Goal: Task Accomplishment & Management: Manage account settings

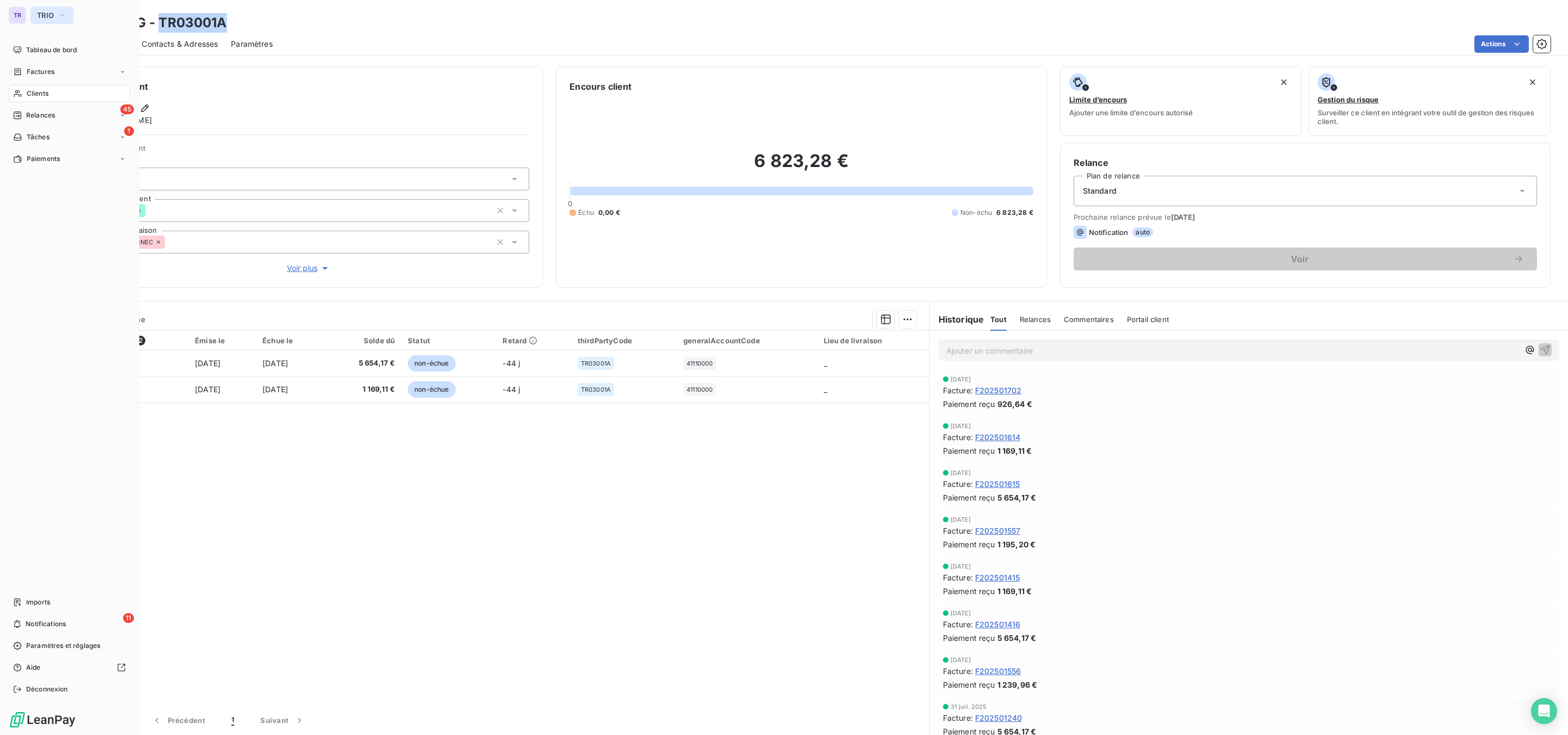
click at [53, 21] on button "TRIO" at bounding box center [52, 15] width 43 height 18
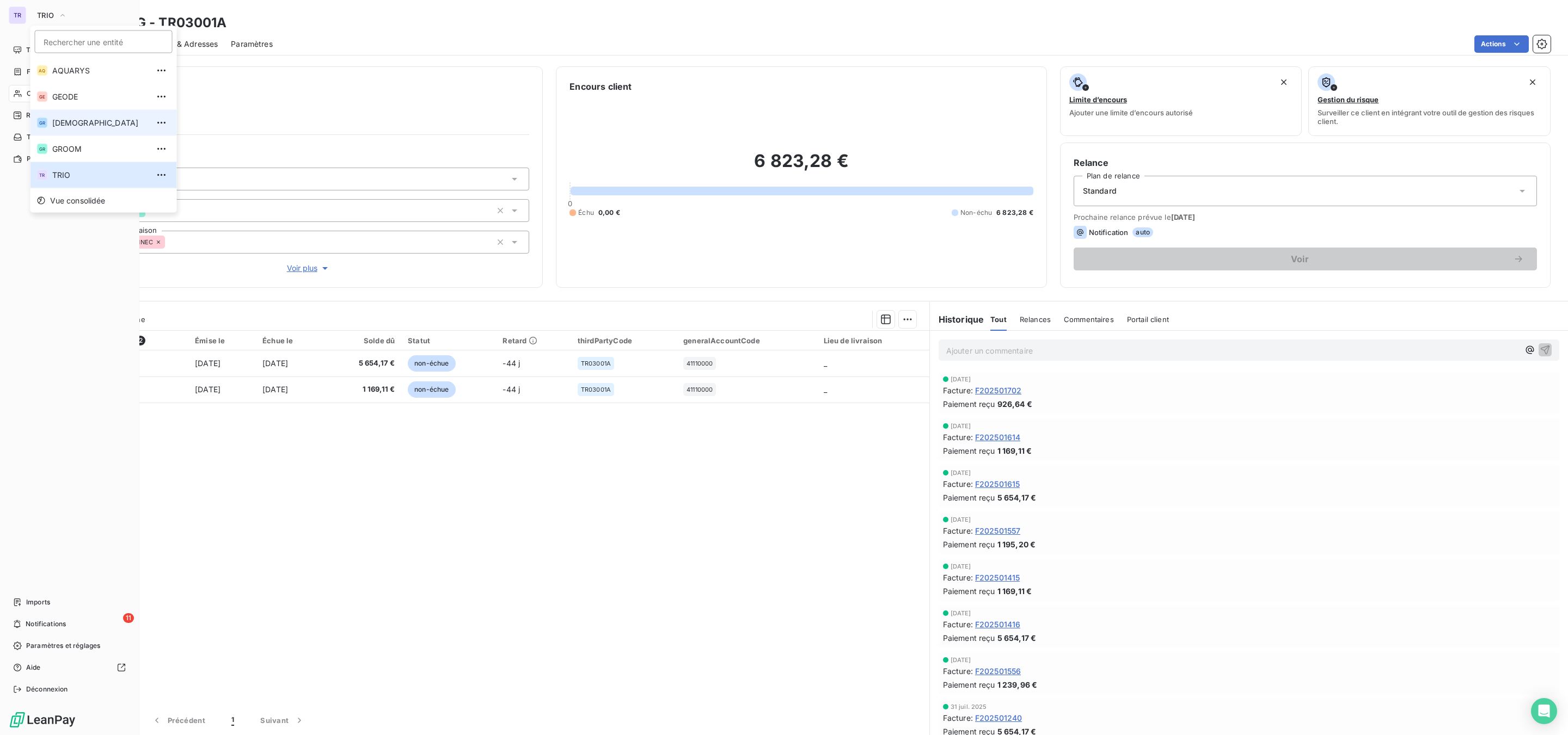
click at [82, 123] on span "[DEMOGRAPHIC_DATA]" at bounding box center [100, 123] width 96 height 11
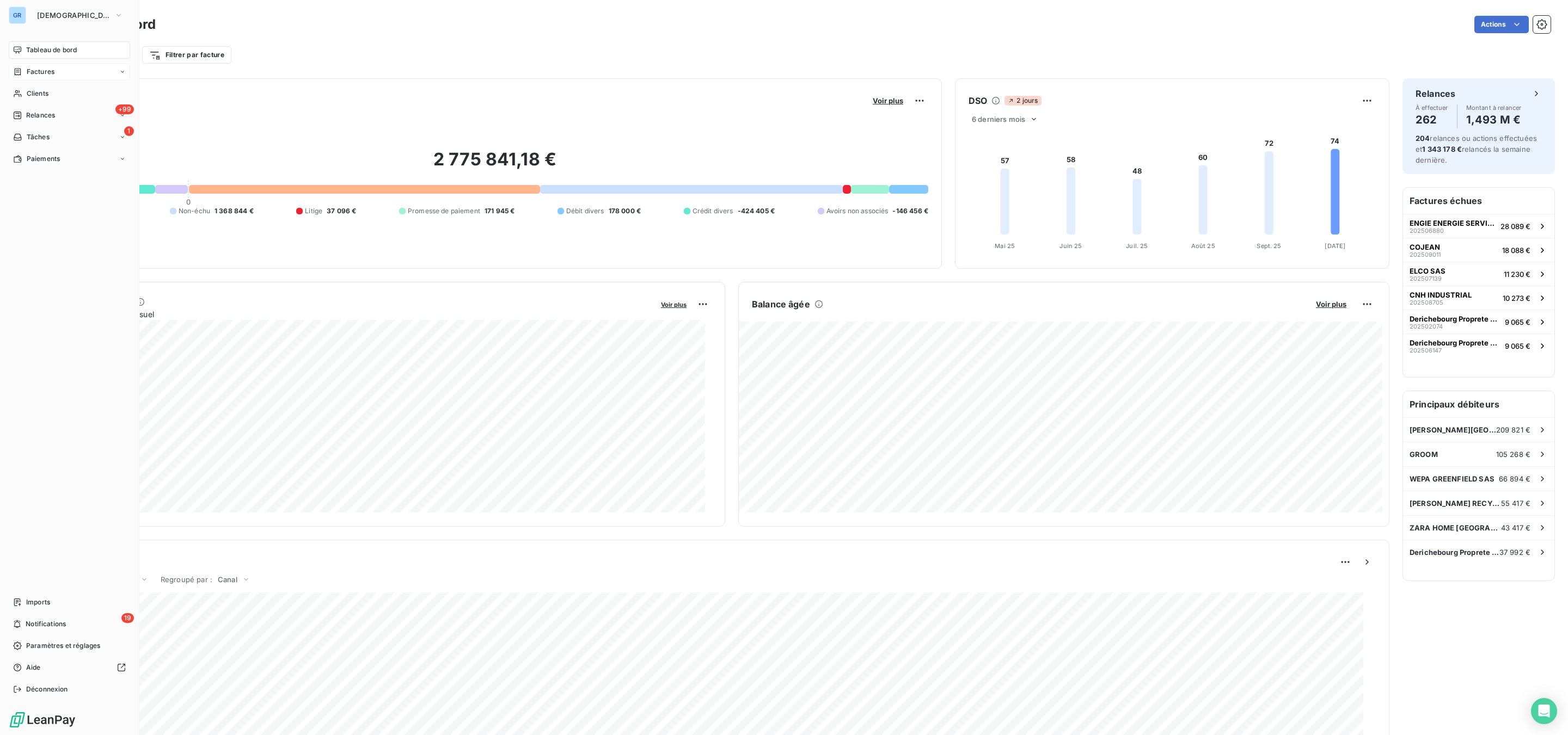
click at [44, 71] on span "Factures" at bounding box center [41, 72] width 28 height 10
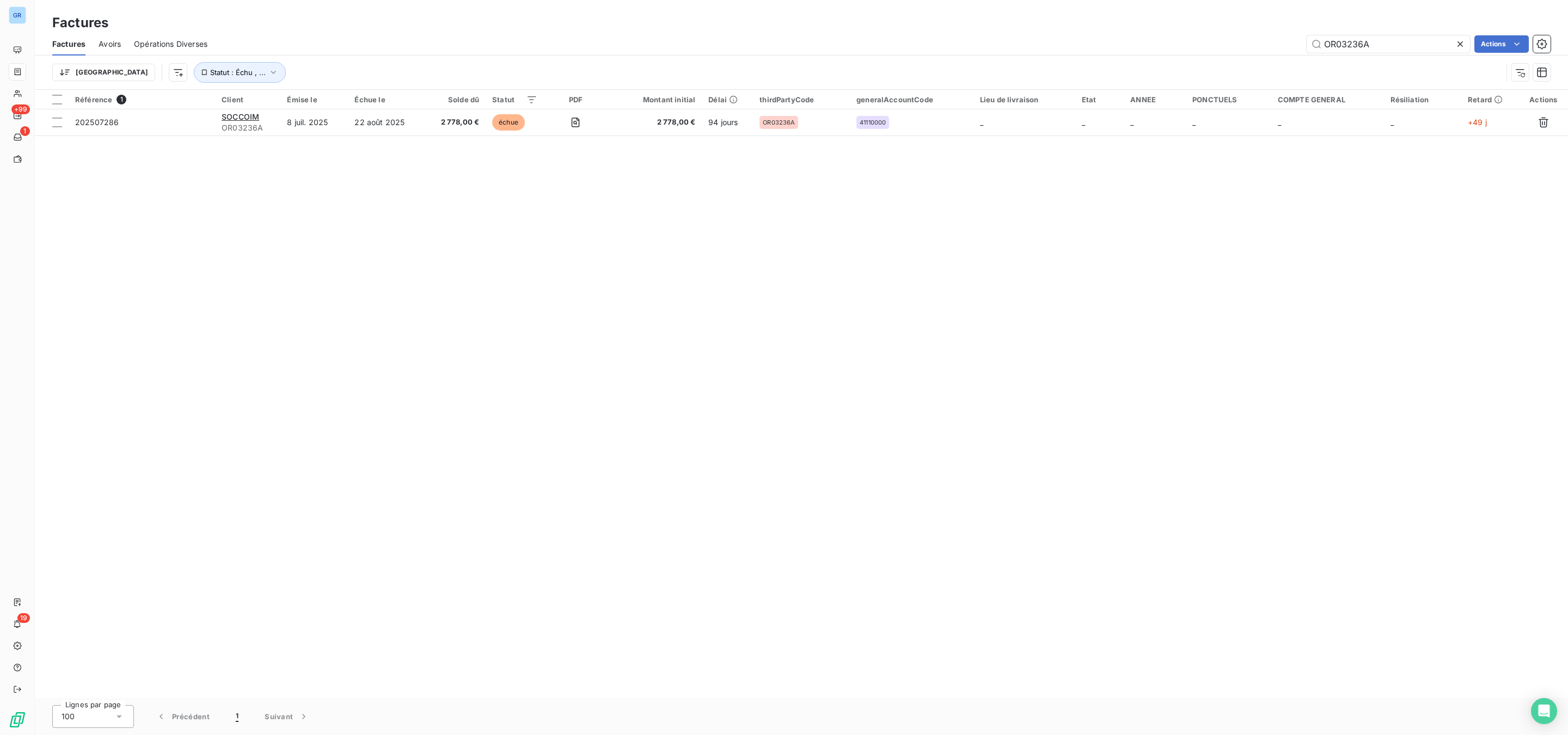
drag, startPoint x: 1384, startPoint y: 38, endPoint x: 853, endPoint y: 63, distance: 531.6
click at [1258, 41] on div "OR03236A Actions" at bounding box center [885, 44] width 1330 height 18
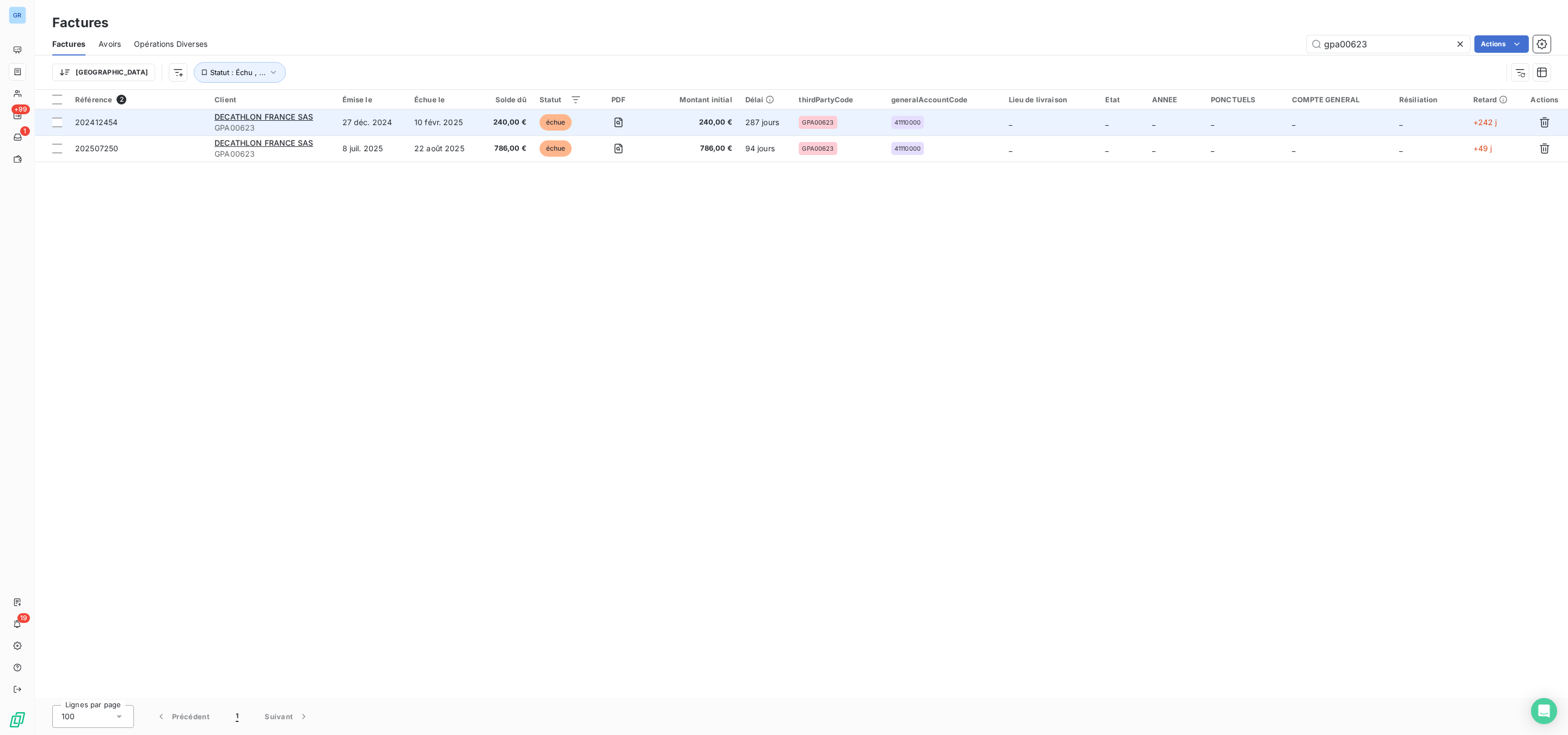
type input "gpa00623"
click at [301, 123] on span "GPA00623" at bounding box center [271, 128] width 114 height 11
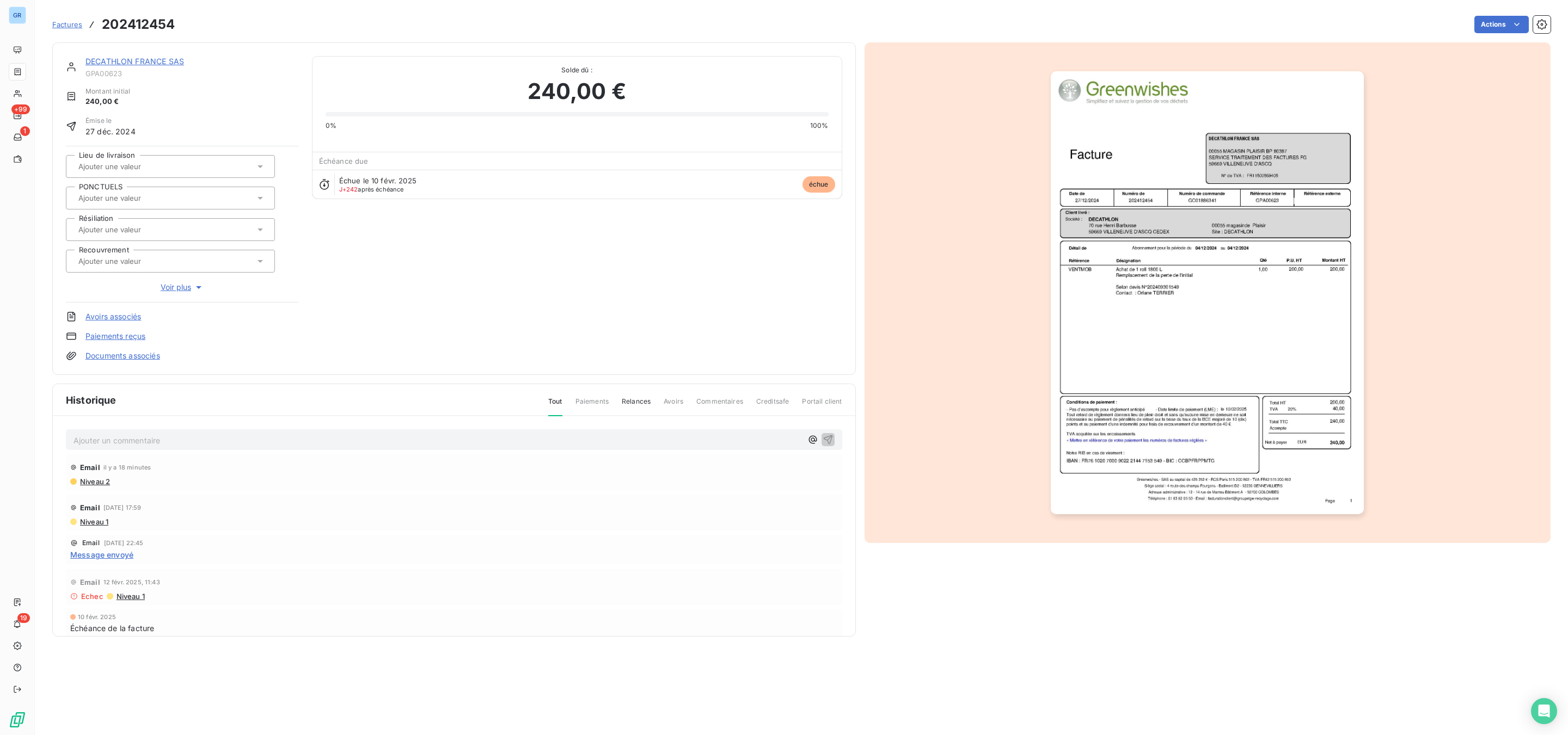
click at [135, 66] on div "DECATHLON FRANCE SAS" at bounding box center [192, 61] width 214 height 11
click at [146, 59] on link "DECATHLON FRANCE SAS" at bounding box center [135, 61] width 99 height 9
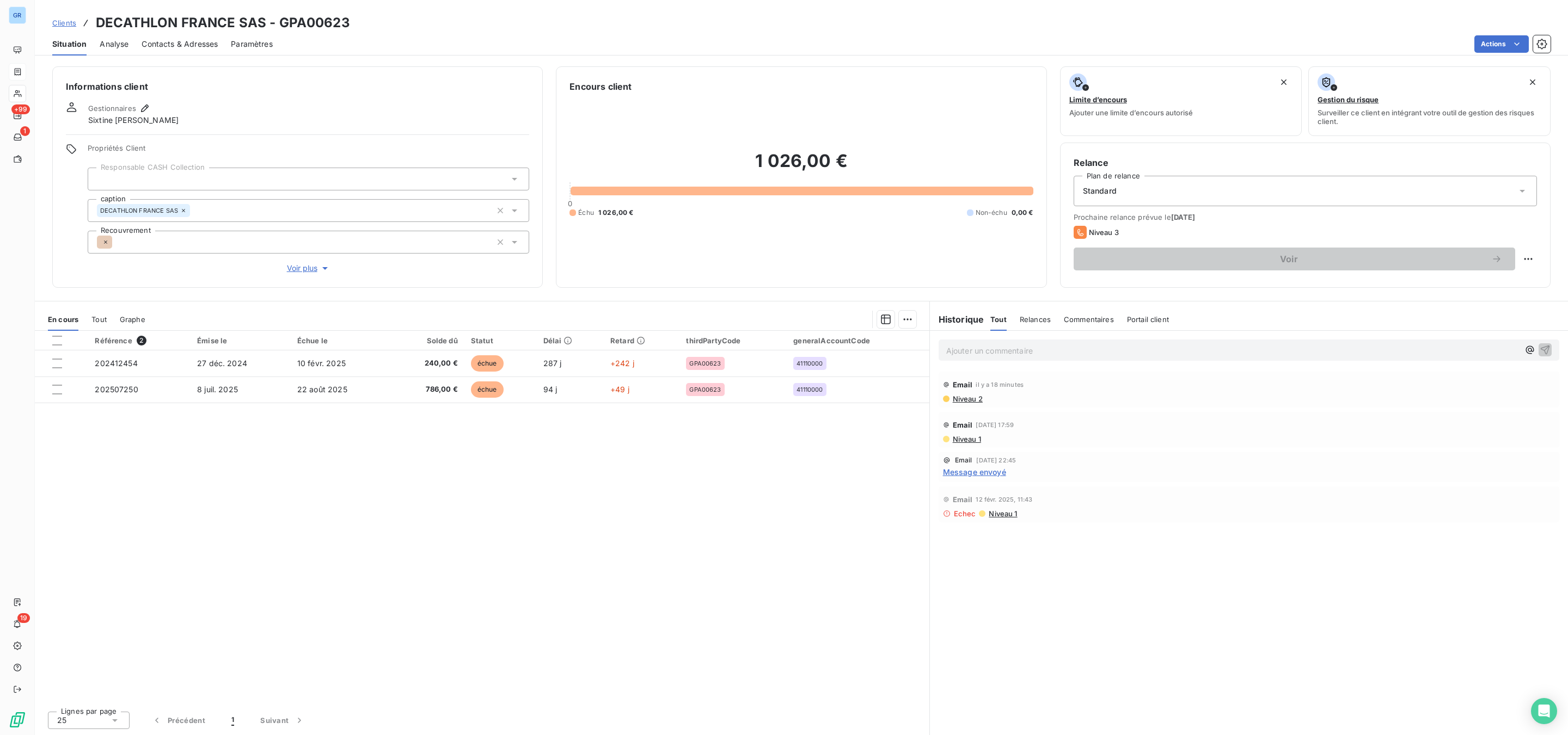
drag, startPoint x: 1136, startPoint y: 197, endPoint x: 1130, endPoint y: 207, distance: 11.7
click at [1137, 198] on div "Standard" at bounding box center [1305, 191] width 463 height 30
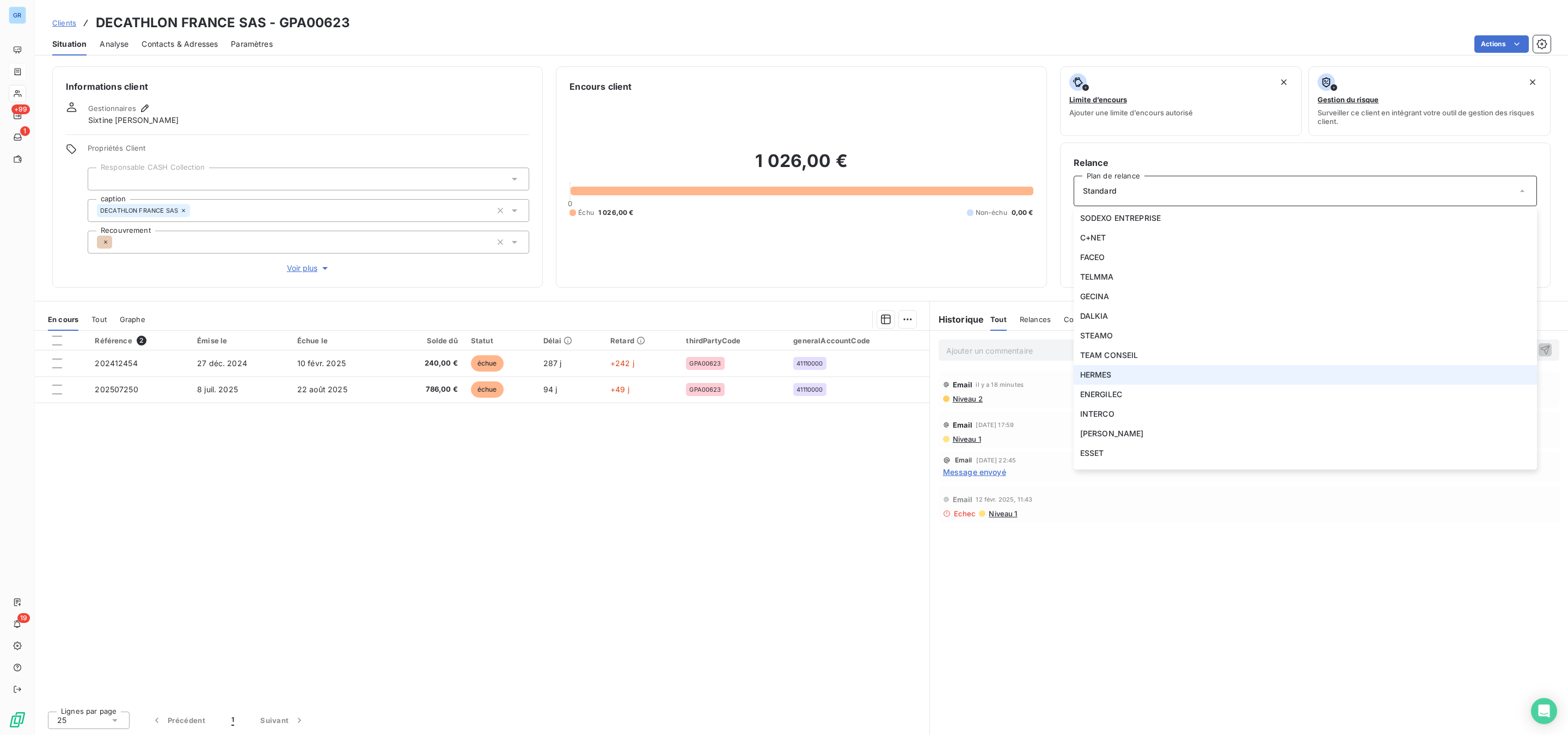
scroll to position [972, 0]
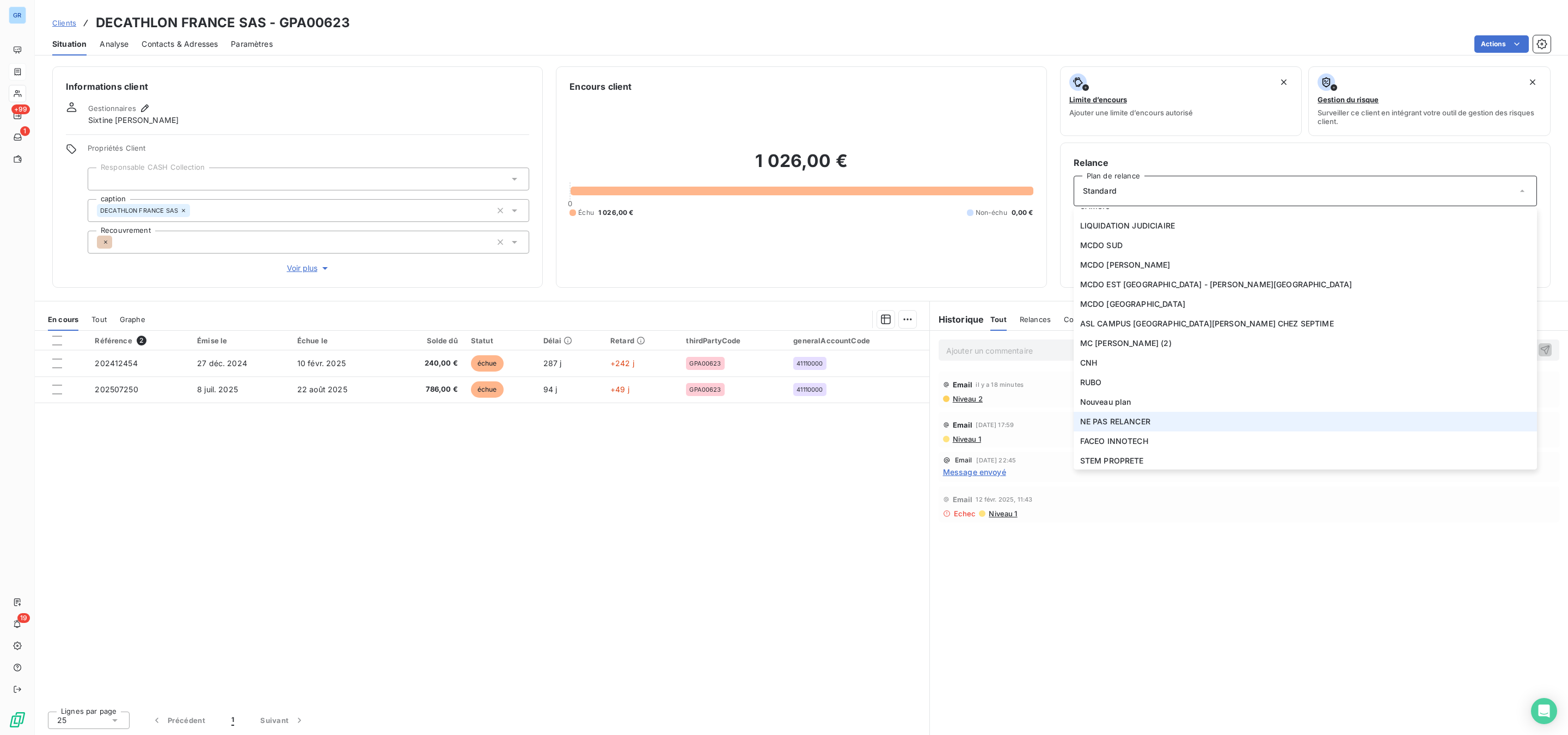
click at [1124, 421] on span "NE PAS RELANCER" at bounding box center [1115, 422] width 70 height 11
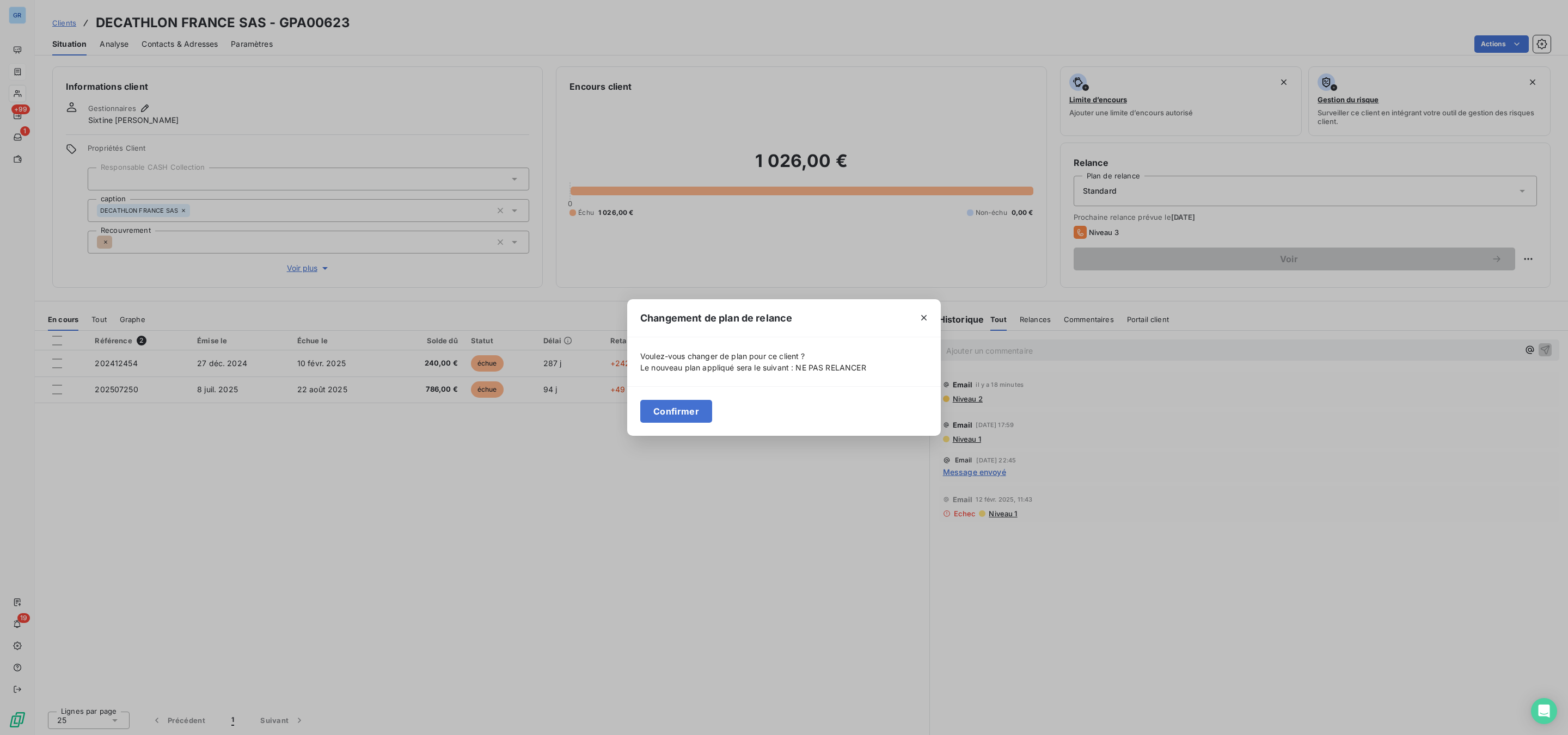
click at [682, 411] on button "Confirmer" at bounding box center [676, 411] width 72 height 23
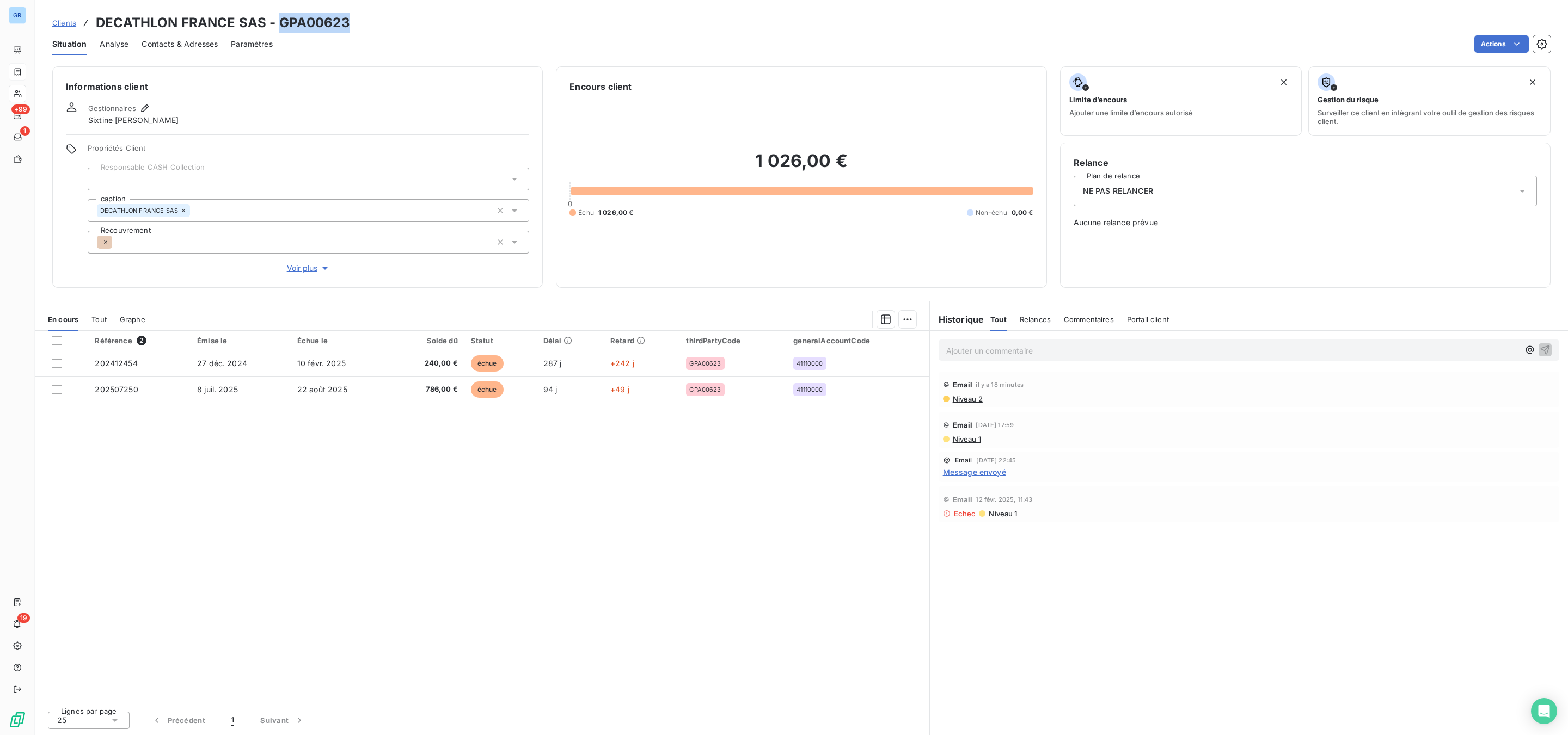
drag, startPoint x: 353, startPoint y: 25, endPoint x: 278, endPoint y: 21, distance: 75.1
click at [278, 21] on div "Clients DECATHLON FRANCE SAS - GPA00623" at bounding box center [801, 23] width 1533 height 19
copy h3 "GPA00623"
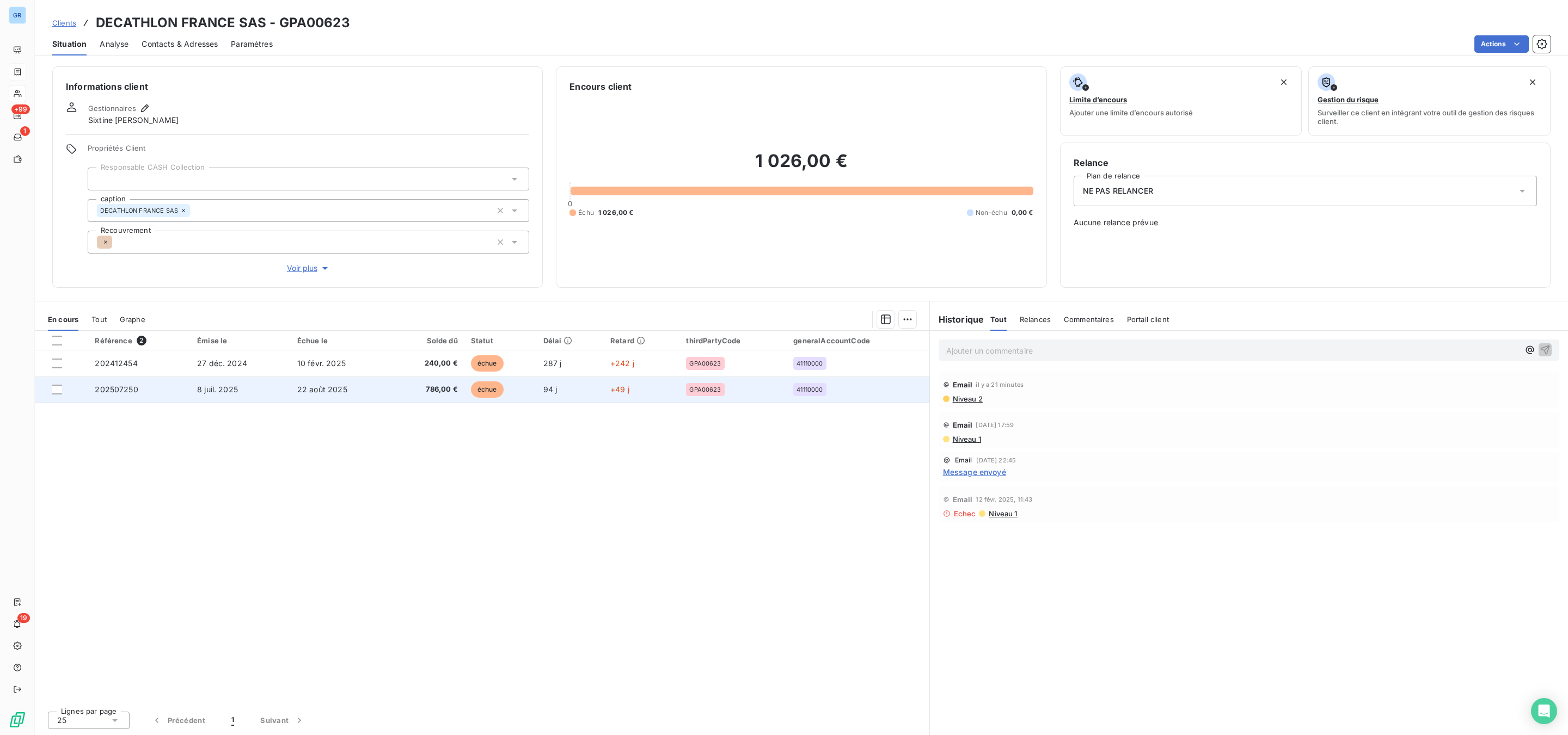
click at [489, 389] on span "échue" at bounding box center [488, 389] width 33 height 16
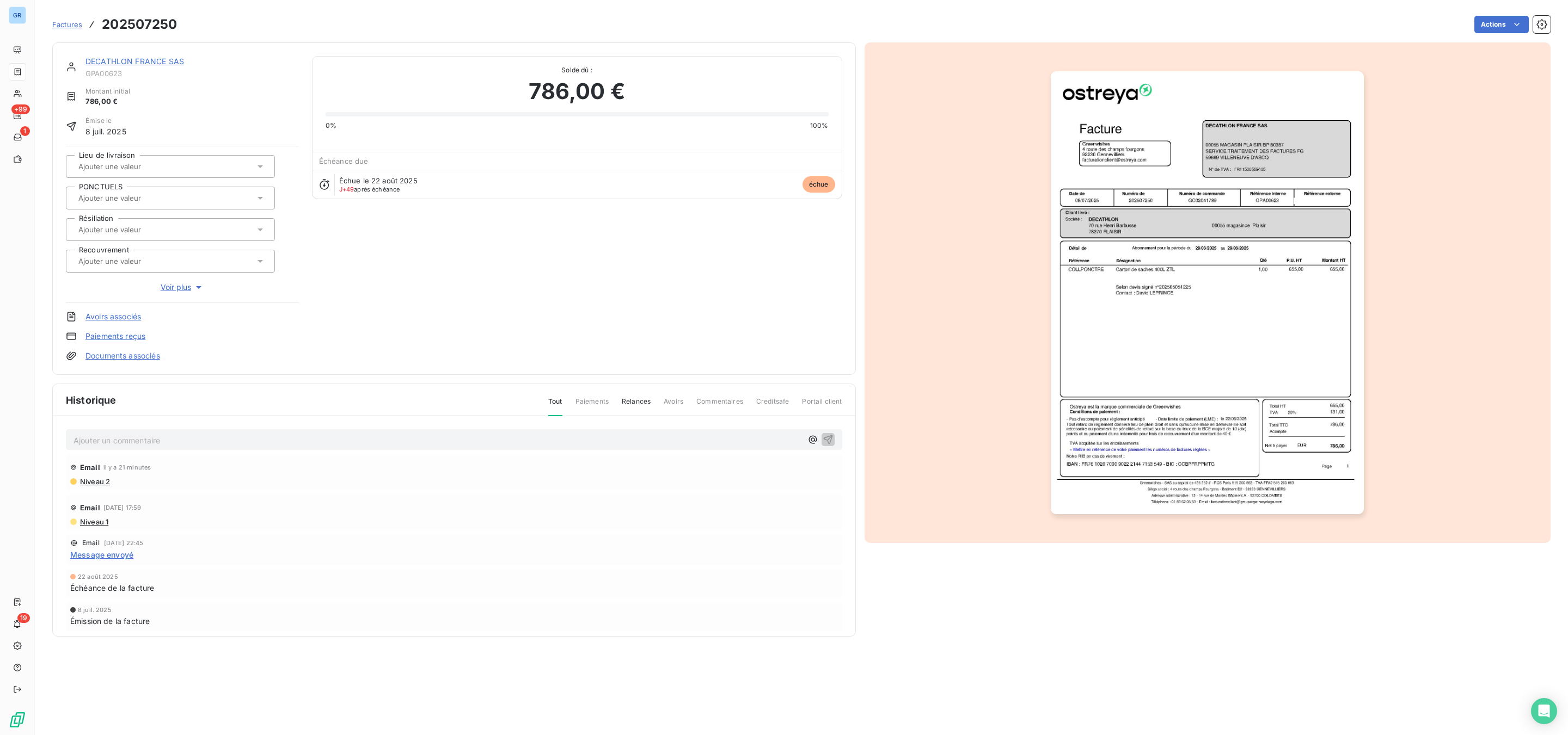
click at [1158, 245] on img "button" at bounding box center [1207, 293] width 313 height 443
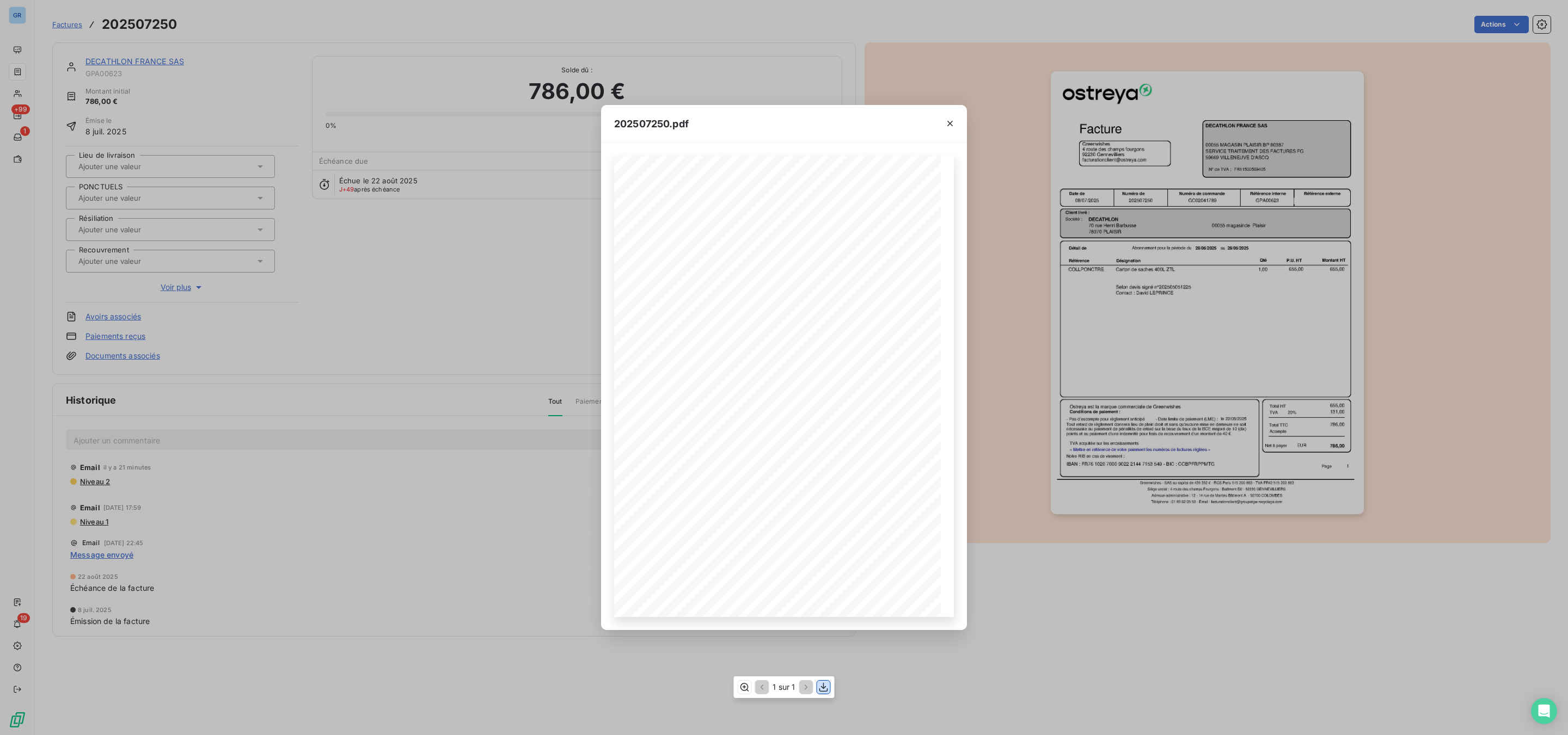
click at [827, 684] on icon "button" at bounding box center [824, 688] width 11 height 11
click at [948, 121] on icon "button" at bounding box center [950, 124] width 5 height 5
